Goal: Find specific page/section

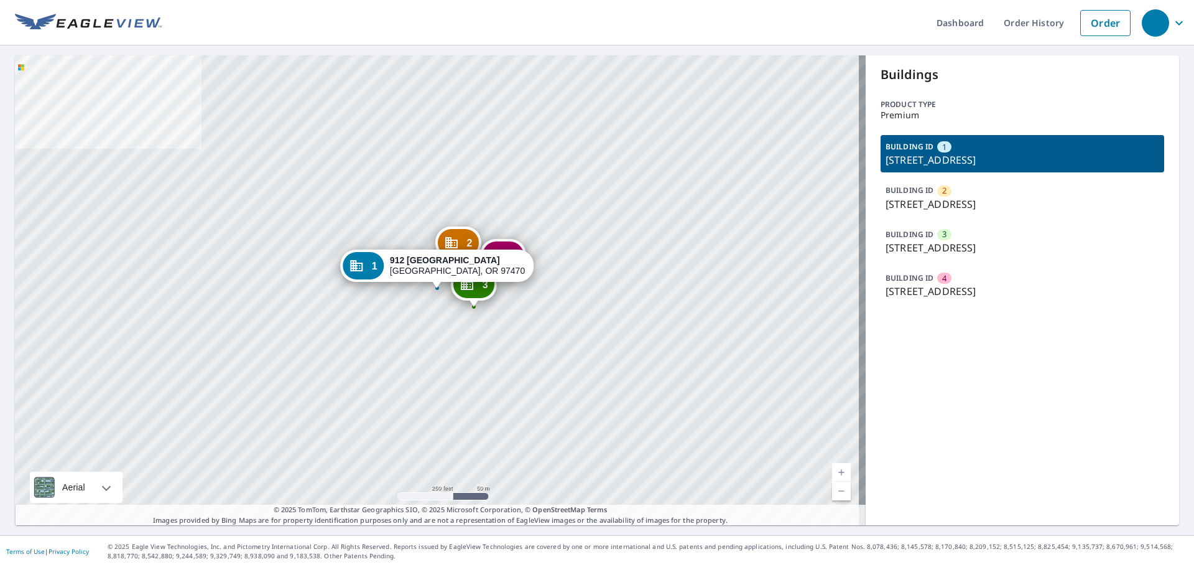
click at [957, 200] on p "[STREET_ADDRESS]" at bounding box center [1023, 204] width 274 height 15
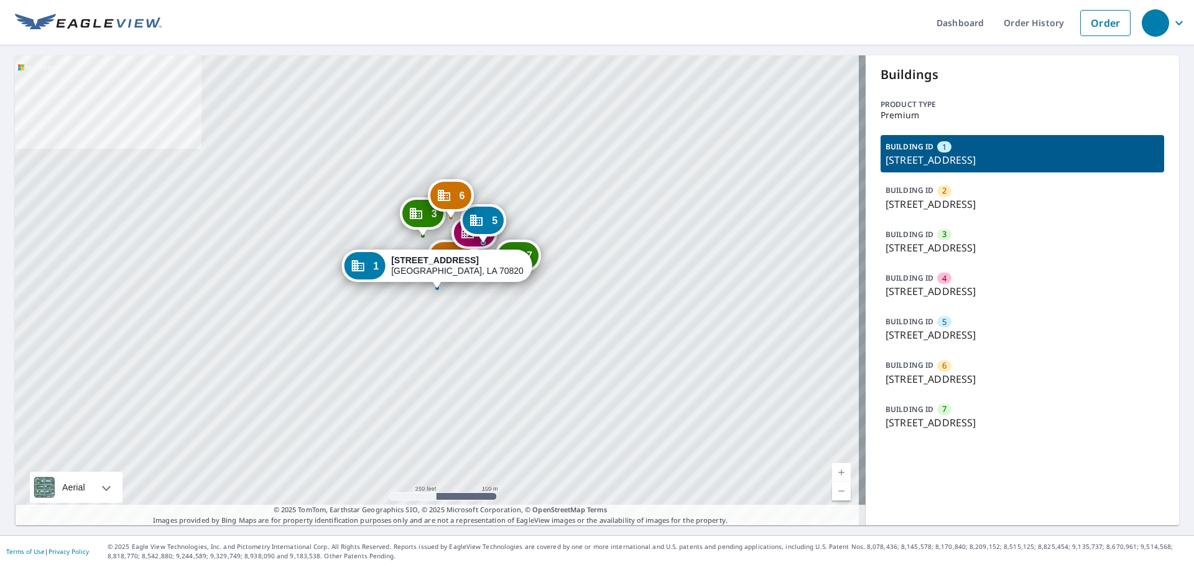
click at [958, 335] on p "550 Ben Hur Rd, Baton Rouge, LA, 70820" at bounding box center [1023, 334] width 274 height 15
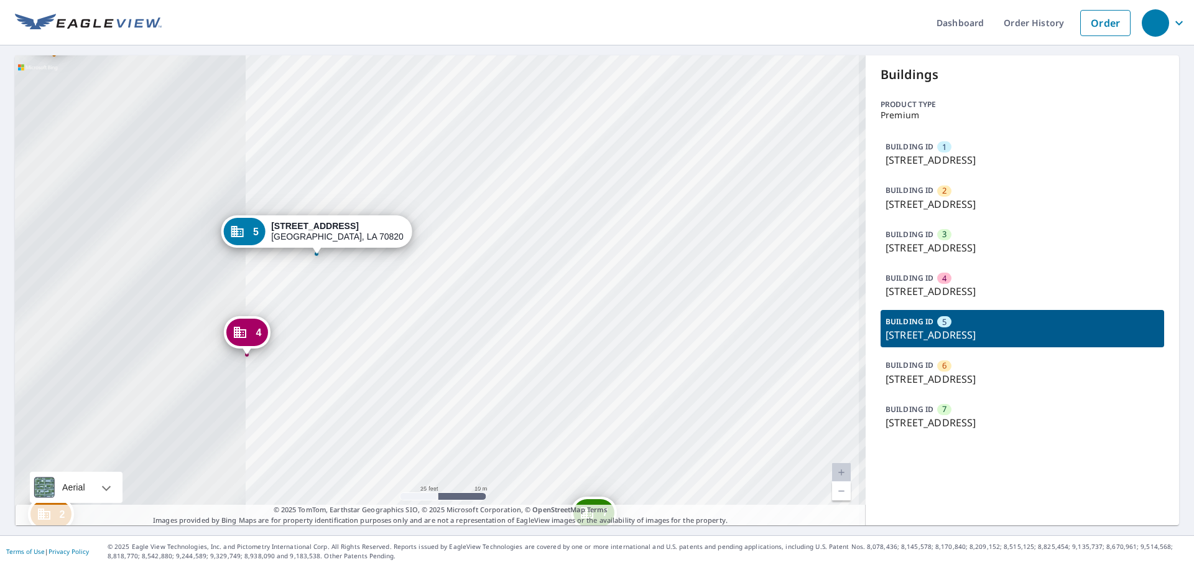
drag, startPoint x: 346, startPoint y: 304, endPoint x: 695, endPoint y: 289, distance: 348.6
click at [695, 289] on div "1 550 Ben Hur Rd Baton Rouge, LA 70820 2 550 Ben Hur Rd Baton Rouge, LA 70820 3…" at bounding box center [440, 290] width 851 height 470
